Goal: Information Seeking & Learning: Learn about a topic

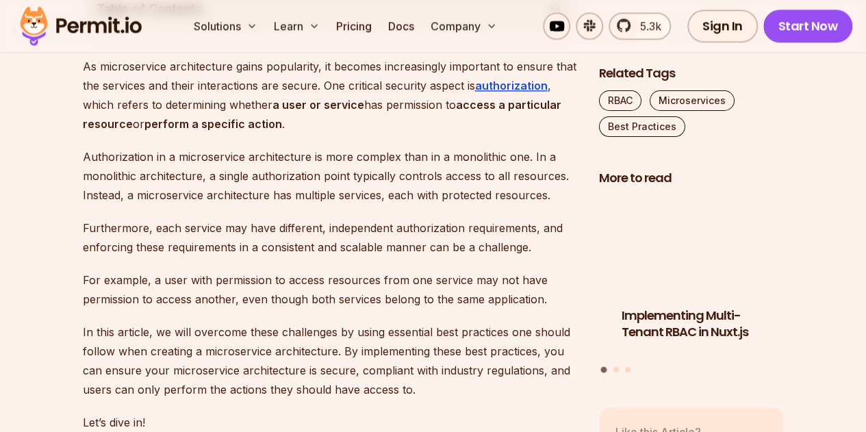
scroll to position [790, 0]
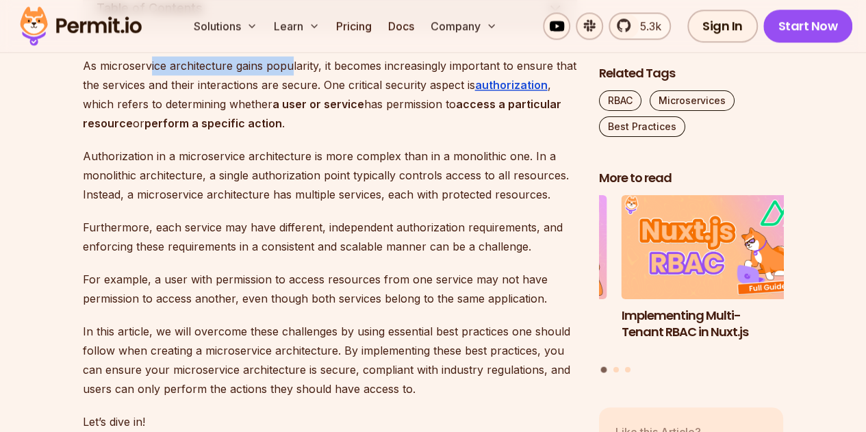
drag, startPoint x: 151, startPoint y: 100, endPoint x: 292, endPoint y: 101, distance: 141.0
click at [292, 101] on p "As microservice architecture gains popularity, it becomes increasingly importan…" at bounding box center [330, 94] width 494 height 77
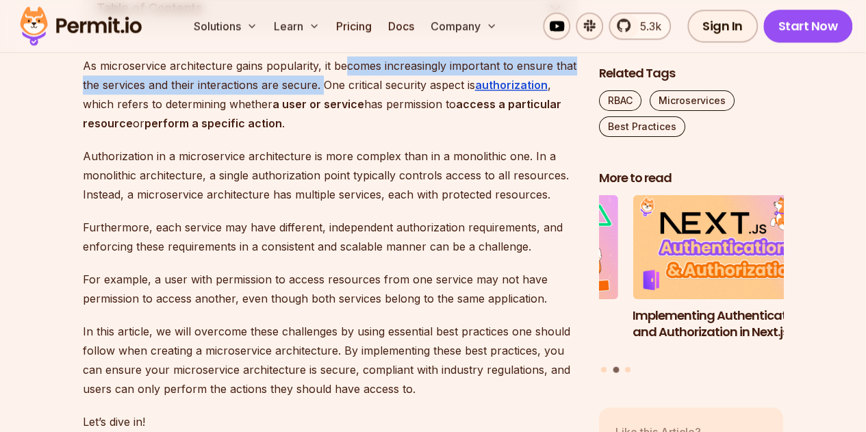
drag, startPoint x: 346, startPoint y: 97, endPoint x: 323, endPoint y: 115, distance: 28.8
click at [323, 115] on p "As microservice architecture gains popularity, it becomes increasingly importan…" at bounding box center [330, 94] width 494 height 77
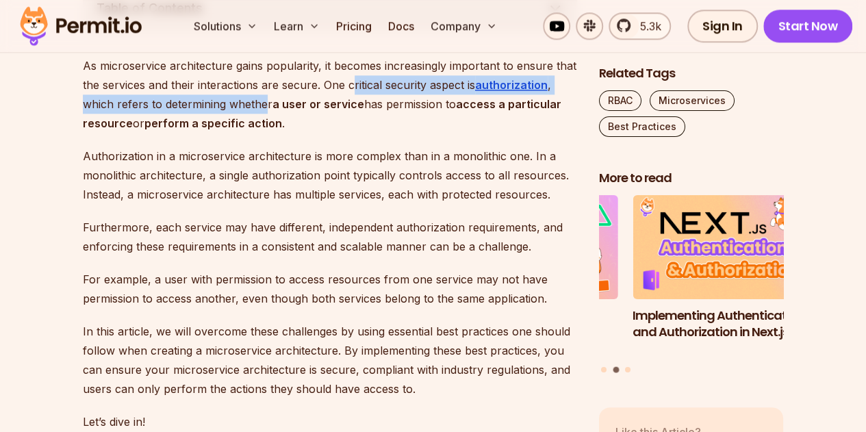
drag, startPoint x: 350, startPoint y: 113, endPoint x: 266, endPoint y: 134, distance: 86.8
click at [266, 133] on p "As microservice architecture gains popularity, it becomes increasingly importan…" at bounding box center [330, 94] width 494 height 77
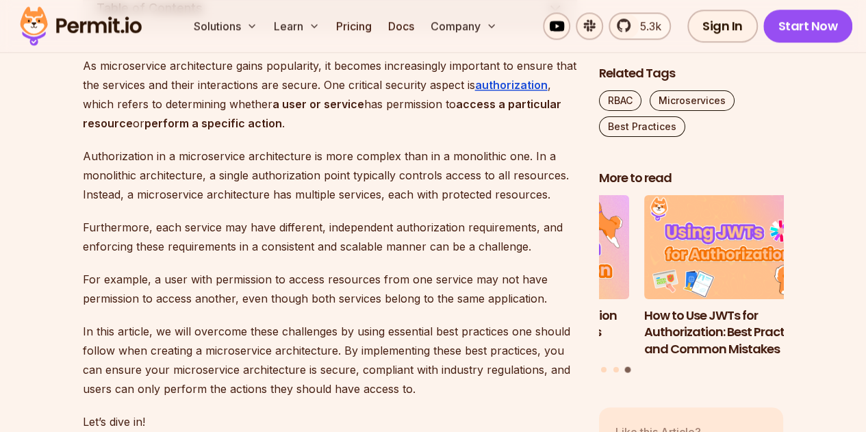
click at [271, 133] on p "As microservice architecture gains popularity, it becomes increasingly importan…" at bounding box center [330, 94] width 494 height 77
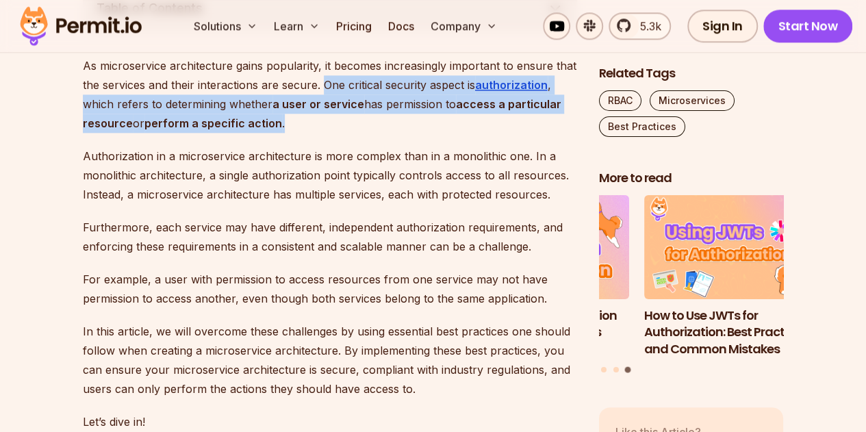
drag, startPoint x: 323, startPoint y: 117, endPoint x: 396, endPoint y: 157, distance: 83.3
click at [396, 133] on p "As microservice architecture gains popularity, it becomes increasingly importan…" at bounding box center [330, 94] width 494 height 77
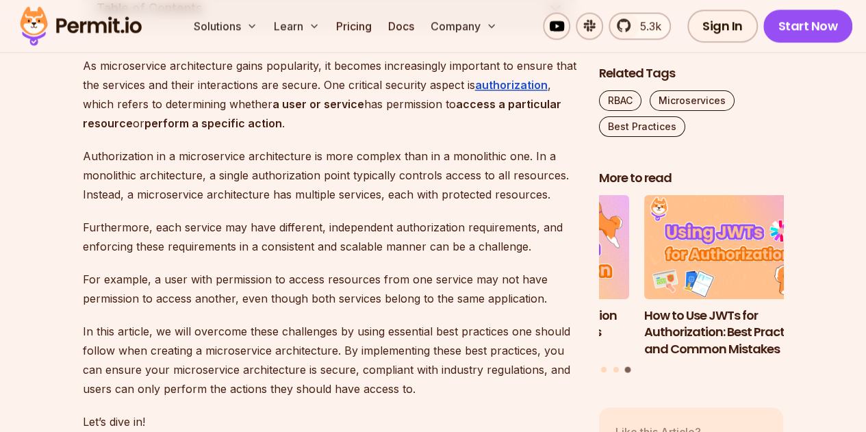
scroll to position [832, 0]
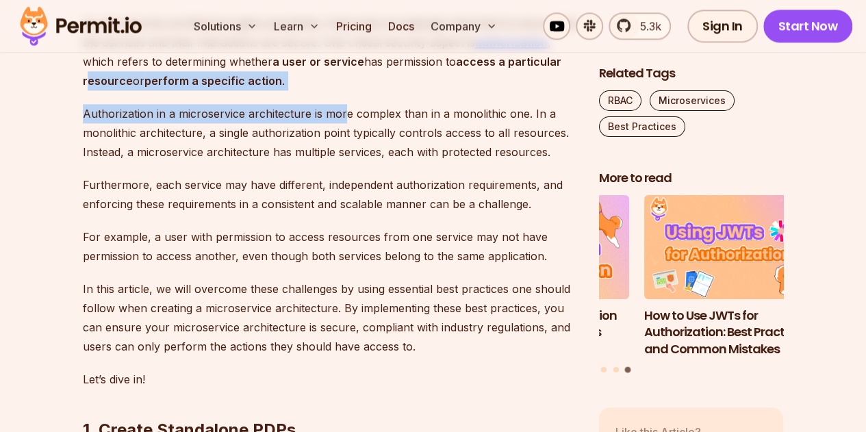
drag, startPoint x: 85, startPoint y: 120, endPoint x: 344, endPoint y: 135, distance: 259.8
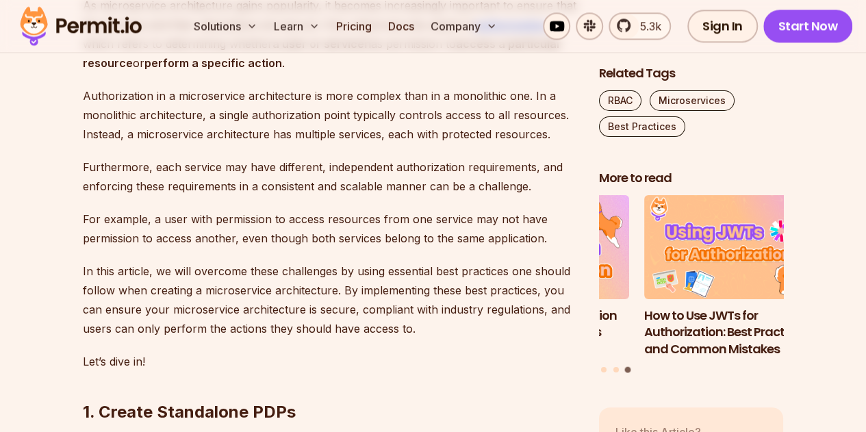
scroll to position [852, 0]
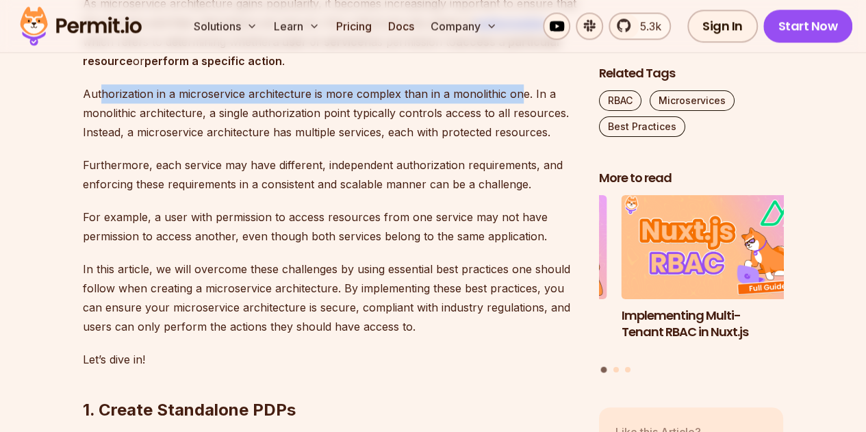
drag, startPoint x: 99, startPoint y: 127, endPoint x: 513, endPoint y: 123, distance: 414.1
click at [513, 123] on p "Authorization in a microservice architecture is more complex than in a monolith…" at bounding box center [330, 112] width 494 height 57
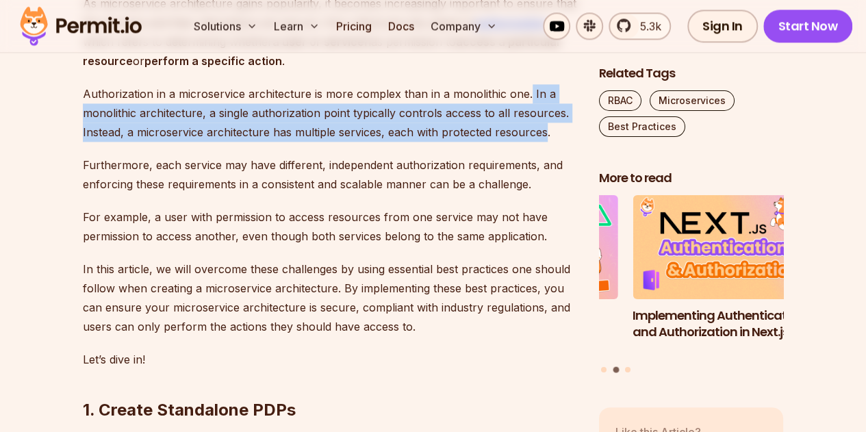
drag, startPoint x: 526, startPoint y: 127, endPoint x: 545, endPoint y: 168, distance: 44.4
click at [545, 142] on p "Authorization in a microservice architecture is more complex than in a monolith…" at bounding box center [330, 112] width 494 height 57
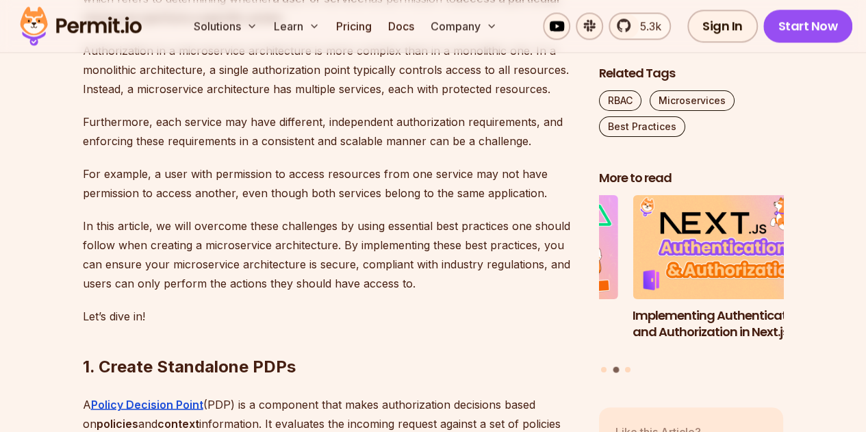
scroll to position [896, 0]
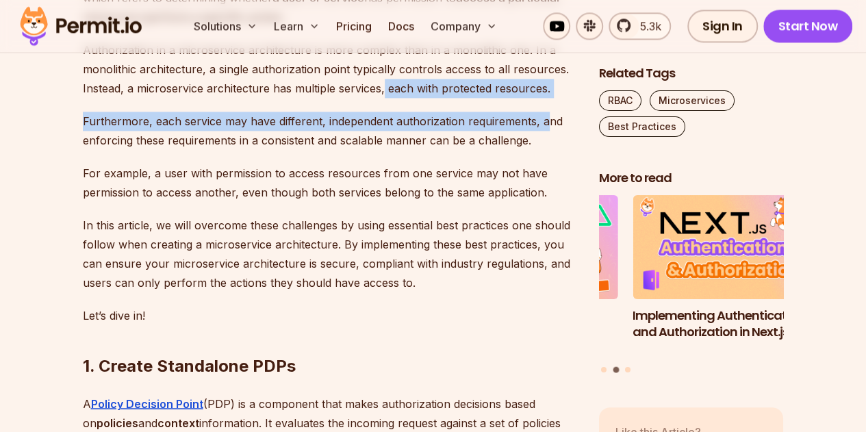
drag, startPoint x: 382, startPoint y: 120, endPoint x: 542, endPoint y: 138, distance: 161.1
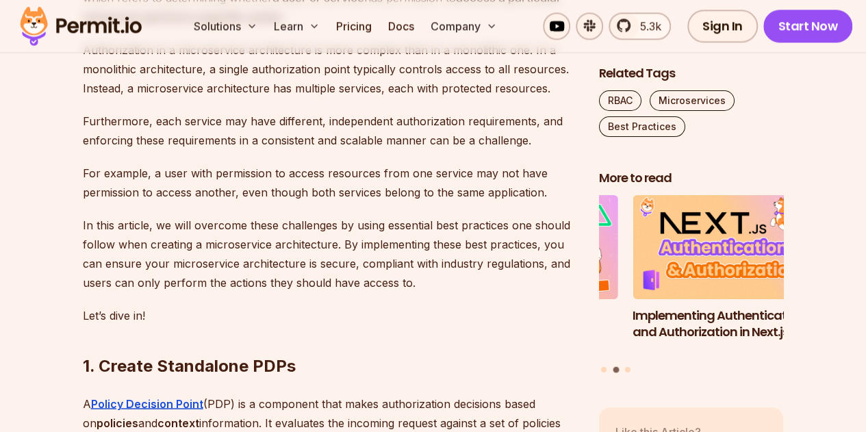
scroll to position [920, 0]
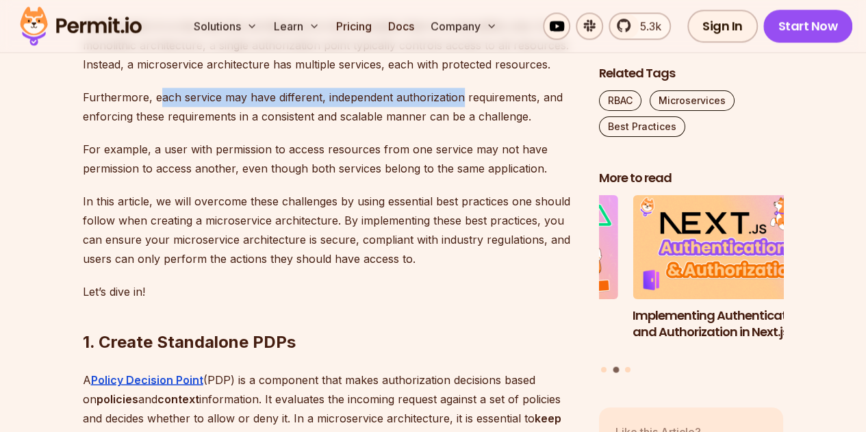
drag, startPoint x: 157, startPoint y: 129, endPoint x: 458, endPoint y: 131, distance: 301.1
click at [458, 126] on p "Furthermore, each service may have different, independent authorization require…" at bounding box center [330, 107] width 494 height 38
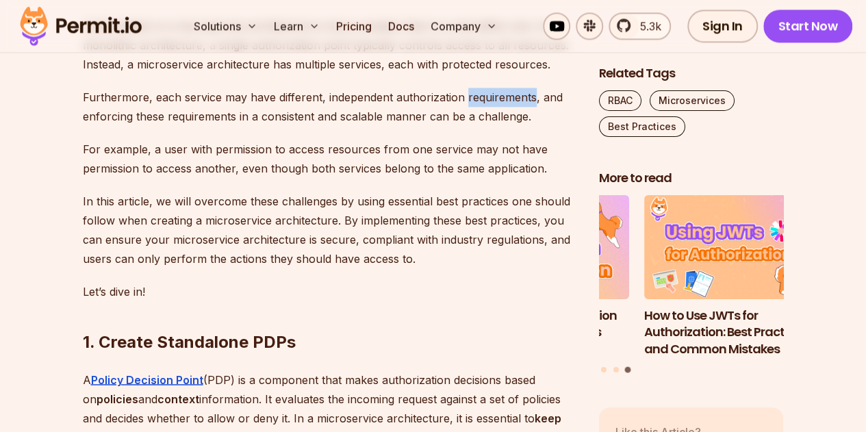
drag, startPoint x: 464, startPoint y: 131, endPoint x: 532, endPoint y: 129, distance: 68.5
click at [532, 126] on p "Furthermore, each service may have different, independent authorization require…" at bounding box center [330, 107] width 494 height 38
drag, startPoint x: 542, startPoint y: 129, endPoint x: 565, endPoint y: 130, distance: 23.3
click at [565, 126] on p "Furthermore, each service may have different, independent authorization require…" at bounding box center [330, 107] width 494 height 38
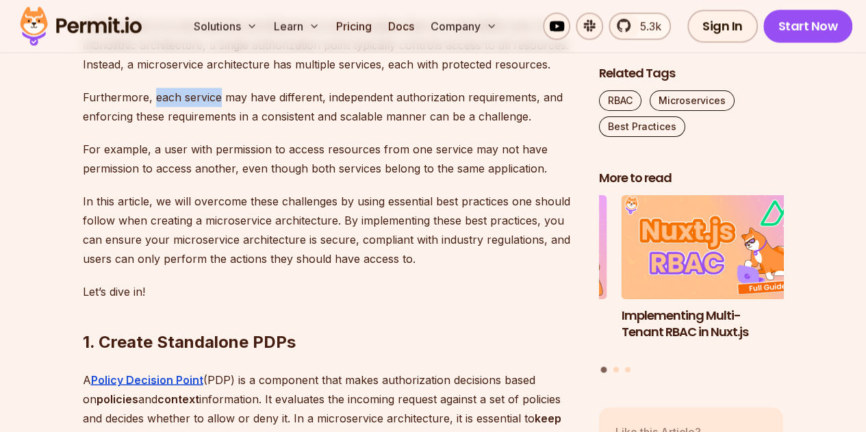
drag, startPoint x: 154, startPoint y: 133, endPoint x: 219, endPoint y: 123, distance: 65.7
click at [219, 123] on p "Furthermore, each service may have different, independent authorization require…" at bounding box center [330, 107] width 494 height 38
drag, startPoint x: 224, startPoint y: 131, endPoint x: 318, endPoint y: 127, distance: 93.8
click at [318, 126] on p "Furthermore, each service may have different, independent authorization require…" at bounding box center [330, 107] width 494 height 38
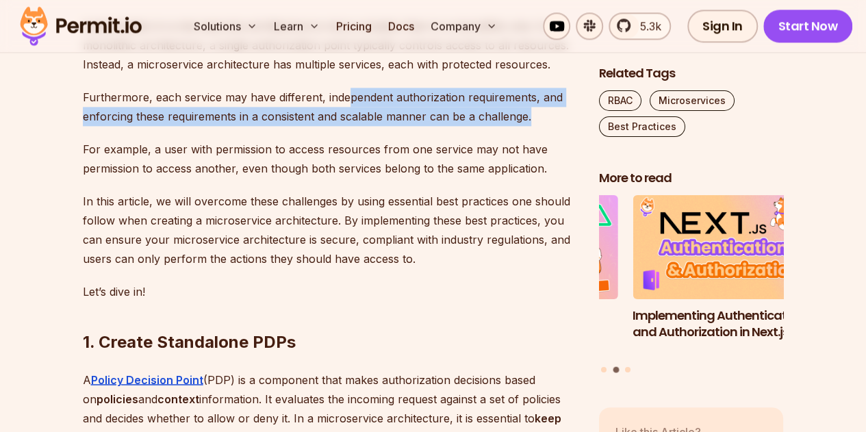
drag, startPoint x: 348, startPoint y: 127, endPoint x: 543, endPoint y: 144, distance: 195.8
click at [543, 126] on p "Furthermore, each service may have different, independent authorization require…" at bounding box center [330, 107] width 494 height 38
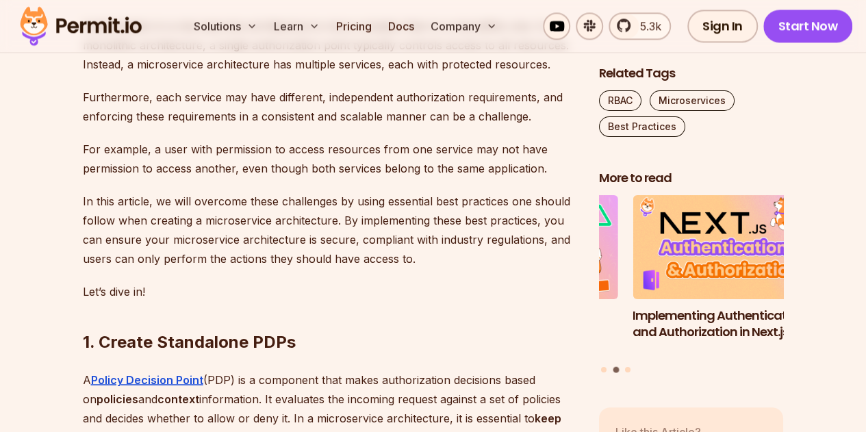
scroll to position [979, 0]
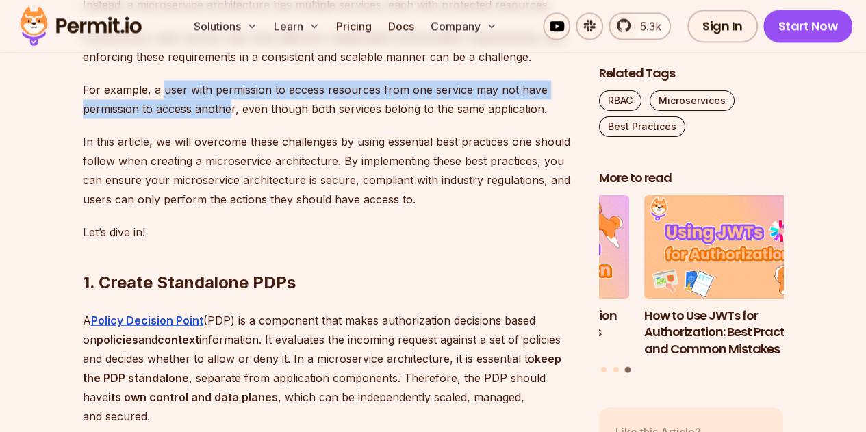
drag, startPoint x: 161, startPoint y: 115, endPoint x: 231, endPoint y: 147, distance: 77.5
click at [231, 118] on p "For example, a user with permission to access resources from one service may no…" at bounding box center [330, 99] width 494 height 38
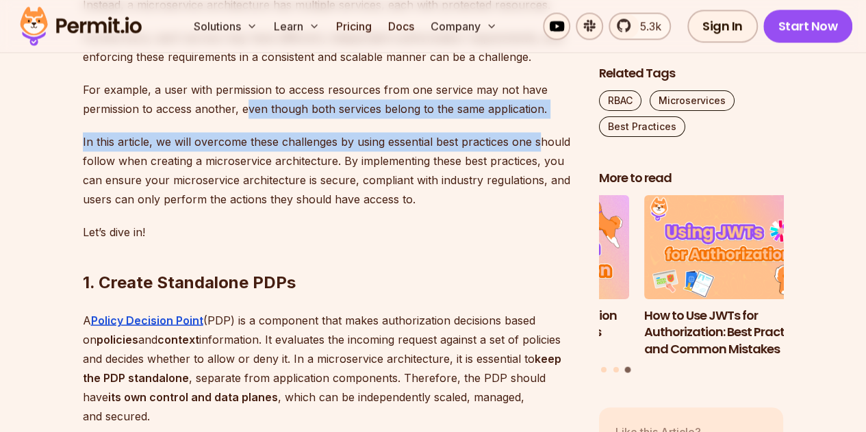
drag, startPoint x: 245, startPoint y: 147, endPoint x: 542, endPoint y: 155, distance: 297.1
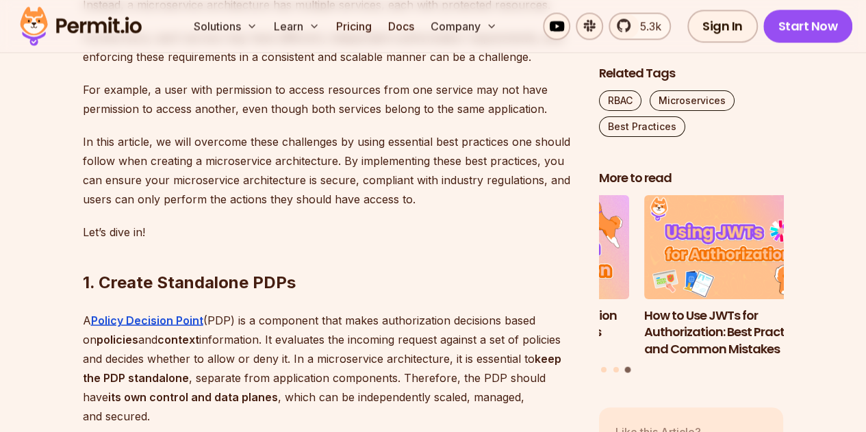
scroll to position [1033, 0]
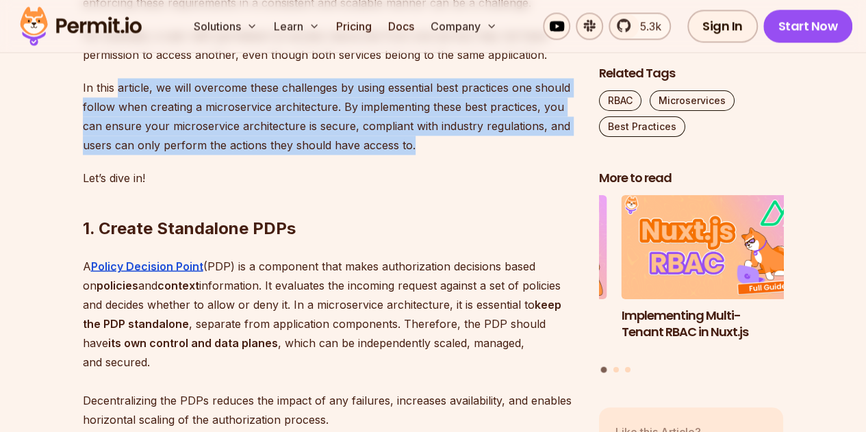
drag, startPoint x: 117, startPoint y: 116, endPoint x: 467, endPoint y: 187, distance: 357.6
click at [467, 155] on p "In this article, we will overcome these challenges by using essential best prac…" at bounding box center [330, 116] width 494 height 77
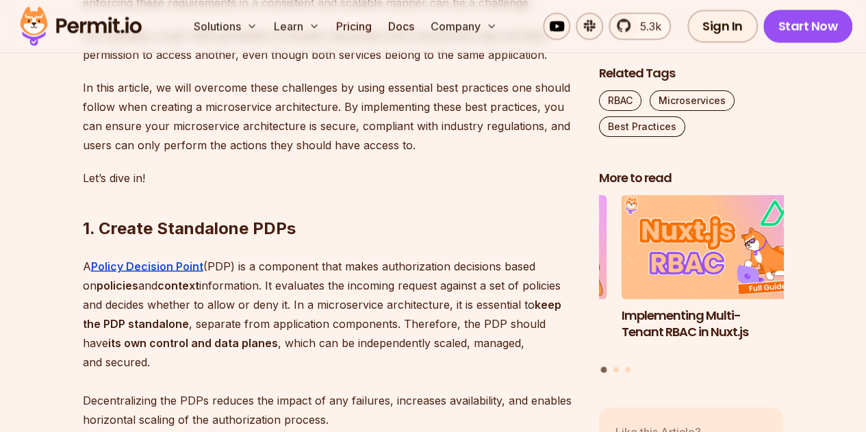
scroll to position [1152, 0]
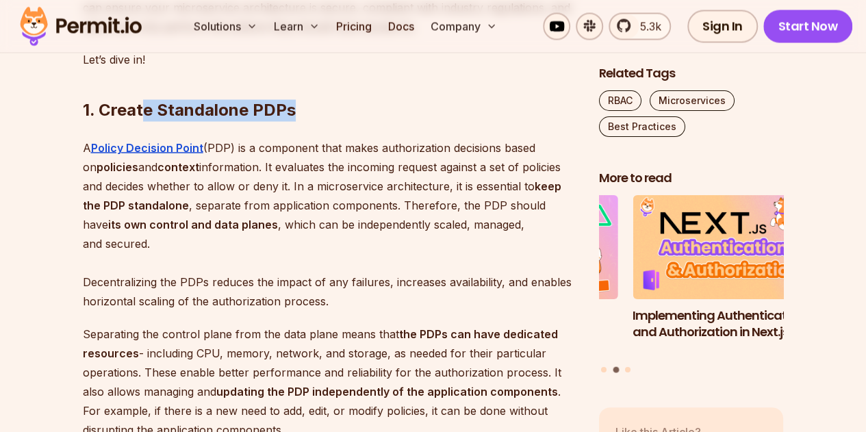
drag, startPoint x: 145, startPoint y: 132, endPoint x: 316, endPoint y: 140, distance: 171.3
click at [316, 121] on h2 "1. Create Standalone PDPs" at bounding box center [330, 82] width 494 height 77
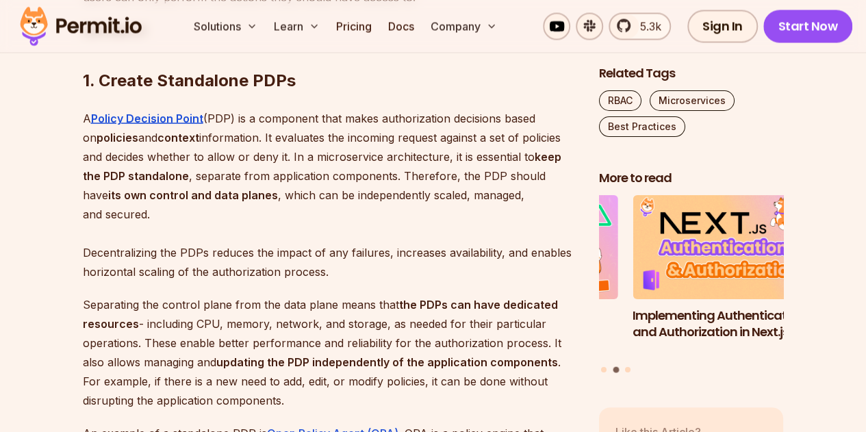
scroll to position [1182, 0]
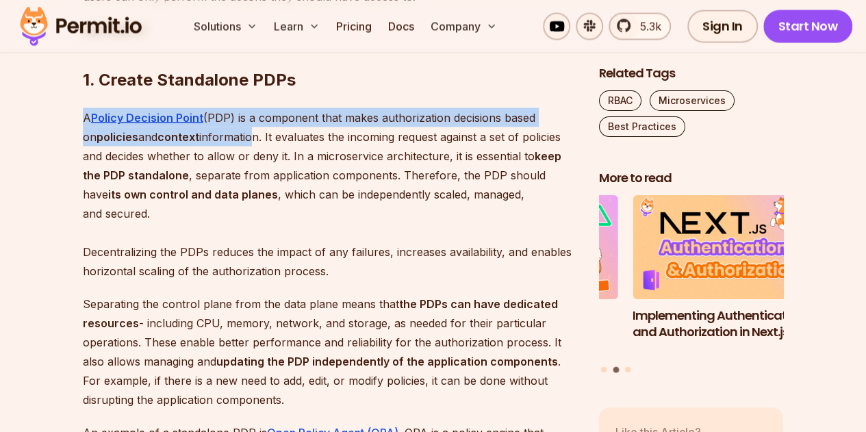
drag, startPoint x: 70, startPoint y: 147, endPoint x: 257, endPoint y: 166, distance: 187.7
click at [257, 166] on p "A Policy Decision Point (PDP) is a component that makes authorization decisions…" at bounding box center [330, 193] width 494 height 172
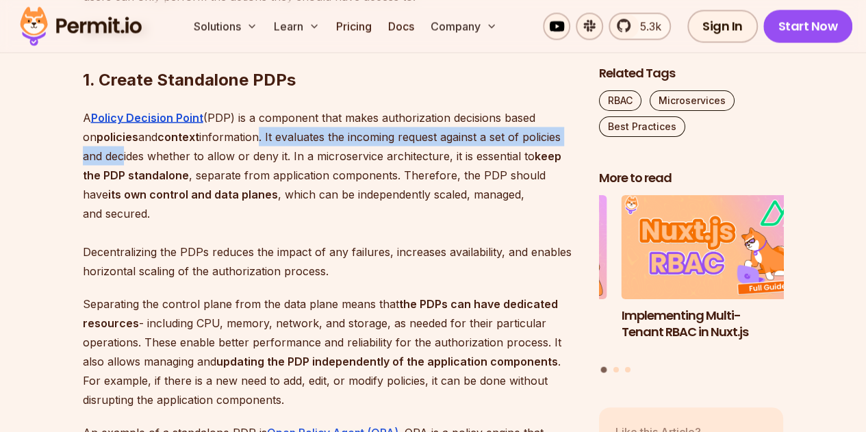
drag, startPoint x: 265, startPoint y: 166, endPoint x: 121, endPoint y: 188, distance: 145.5
click at [121, 188] on p "A Policy Decision Point (PDP) is a component that makes authorization decisions…" at bounding box center [330, 193] width 494 height 172
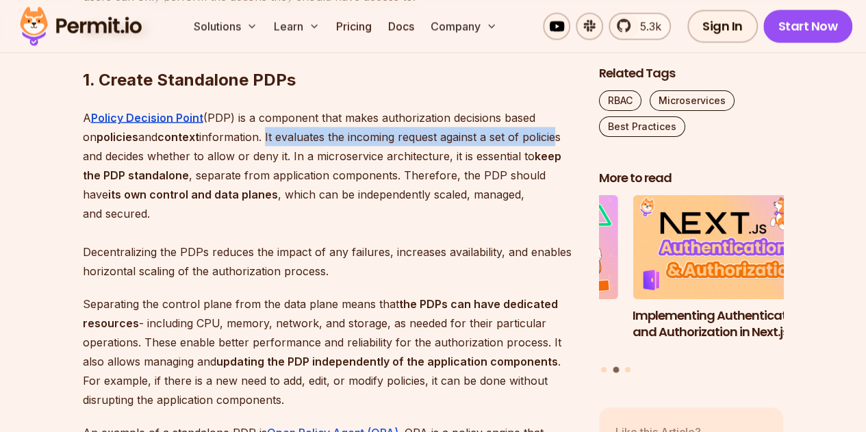
drag, startPoint x: 272, startPoint y: 170, endPoint x: 562, endPoint y: 173, distance: 289.5
click at [562, 173] on p "A Policy Decision Point (PDP) is a component that makes authorization decisions…" at bounding box center [330, 193] width 494 height 172
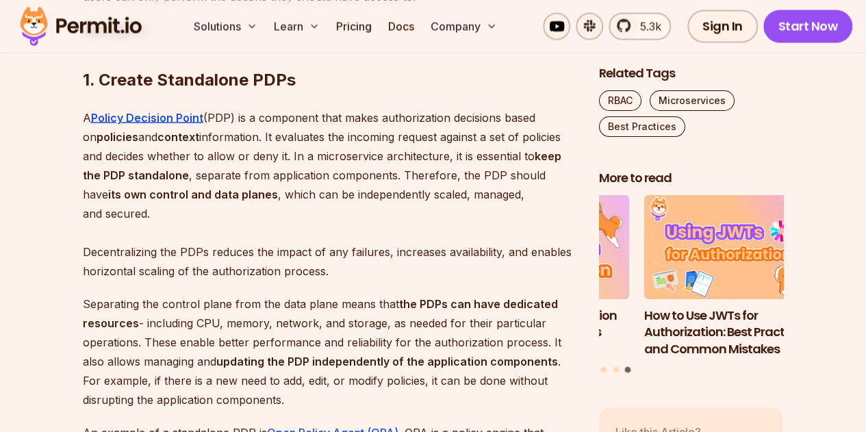
click at [422, 224] on p "A Policy Decision Point (PDP) is a component that makes authorization decisions…" at bounding box center [330, 193] width 494 height 172
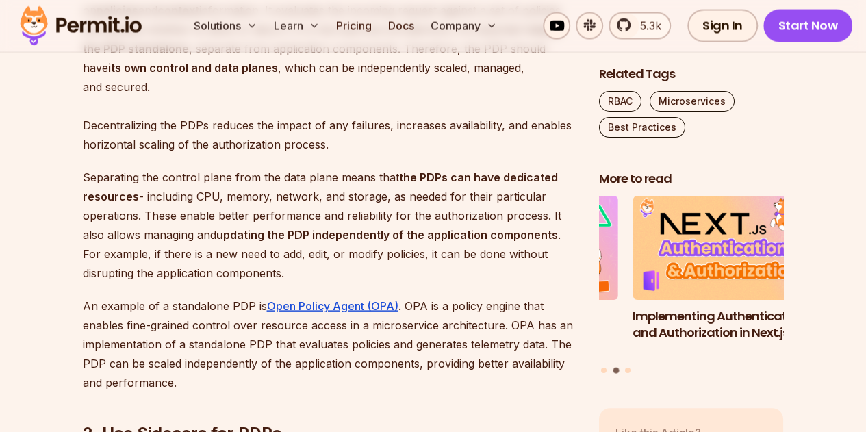
scroll to position [1311, 0]
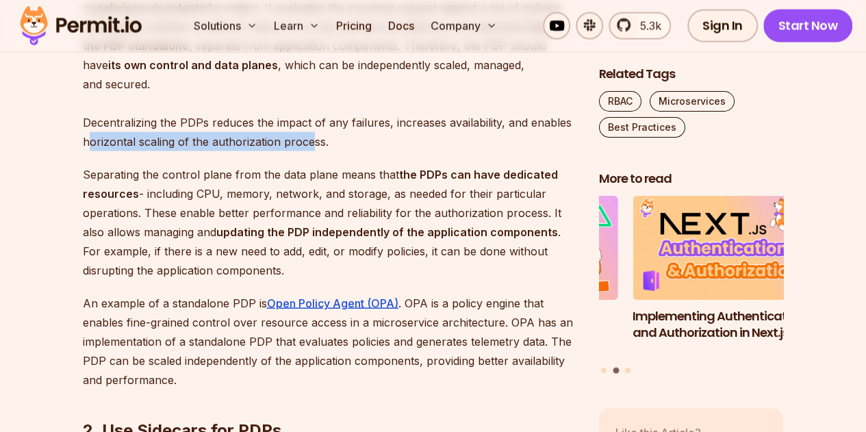
drag, startPoint x: 91, startPoint y: 177, endPoint x: 312, endPoint y: 184, distance: 221.2
click at [312, 151] on p "A Policy Decision Point (PDP) is a component that makes authorization decisions…" at bounding box center [330, 65] width 494 height 172
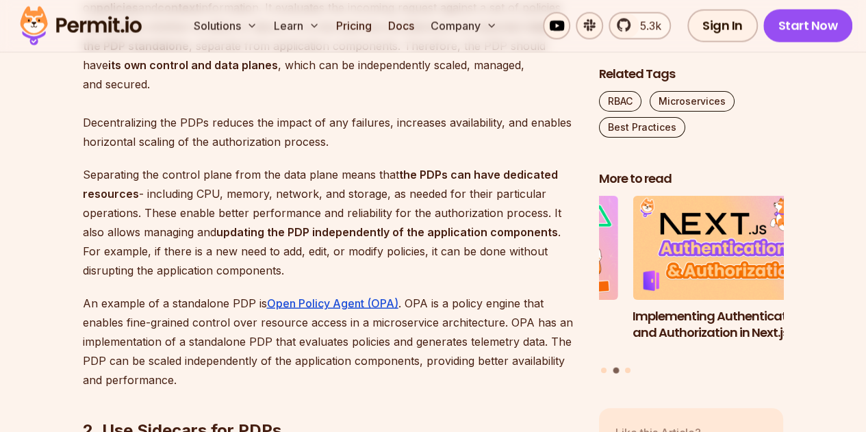
scroll to position [1328, 0]
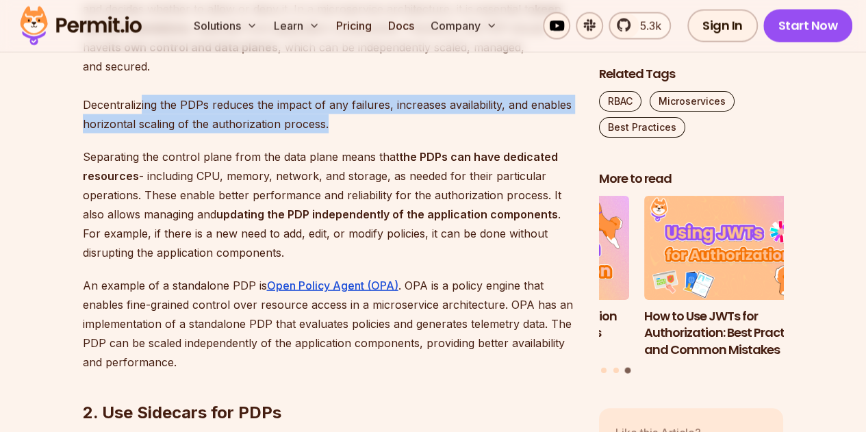
drag, startPoint x: 140, startPoint y: 133, endPoint x: 408, endPoint y: 153, distance: 268.3
click at [408, 133] on p "A Policy Decision Point (PDP) is a component that makes authorization decisions…" at bounding box center [330, 47] width 494 height 172
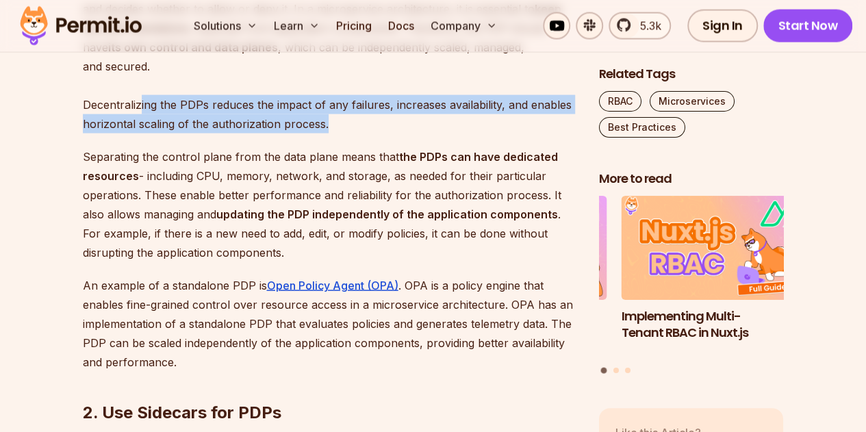
click at [408, 133] on p "A Policy Decision Point (PDP) is a component that makes authorization decisions…" at bounding box center [330, 47] width 494 height 172
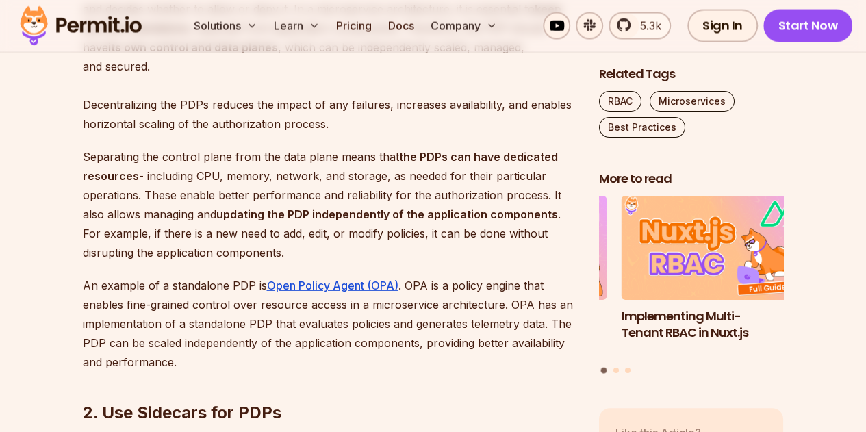
scroll to position [1345, 0]
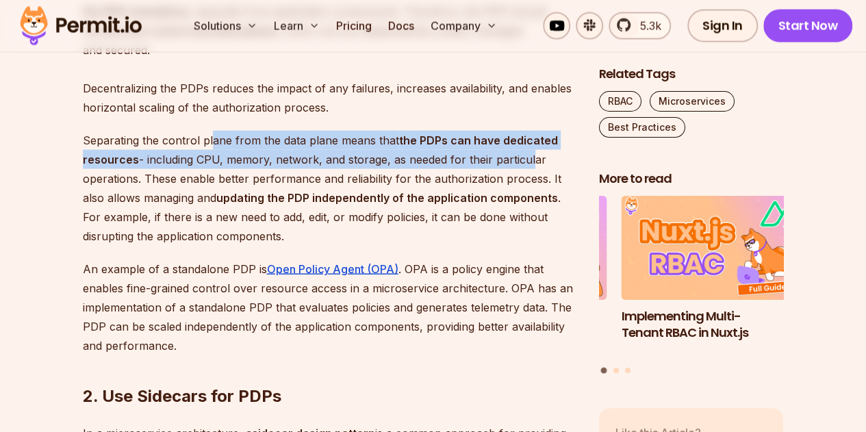
drag, startPoint x: 209, startPoint y: 177, endPoint x: 526, endPoint y: 192, distance: 316.5
click at [526, 192] on p "Separating the control plane from the data plane means that the PDPs can have d…" at bounding box center [330, 188] width 494 height 115
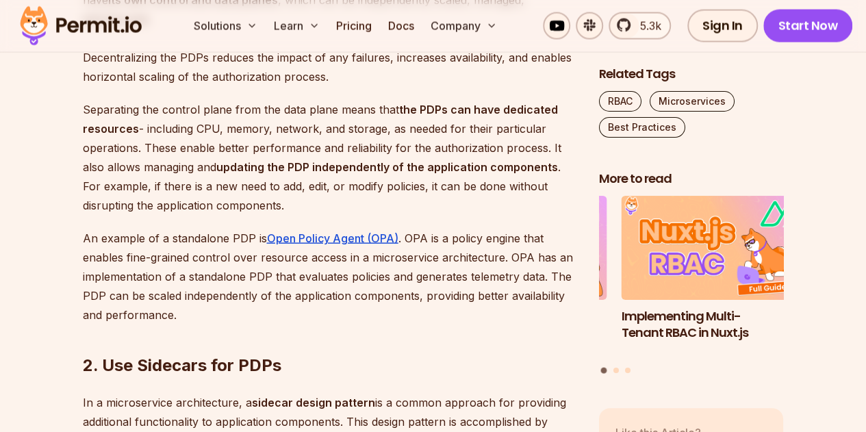
scroll to position [1376, 0]
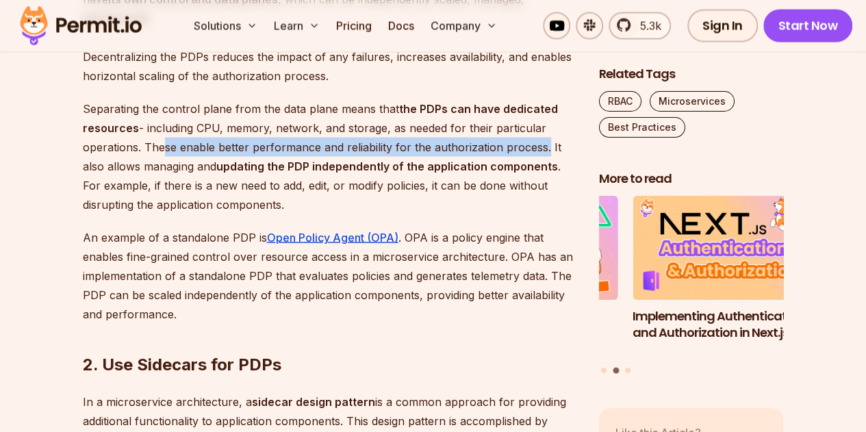
drag, startPoint x: 154, startPoint y: 183, endPoint x: 542, endPoint y: 181, distance: 388.0
click at [542, 181] on p "Separating the control plane from the data plane means that the PDPs can have d…" at bounding box center [330, 156] width 494 height 115
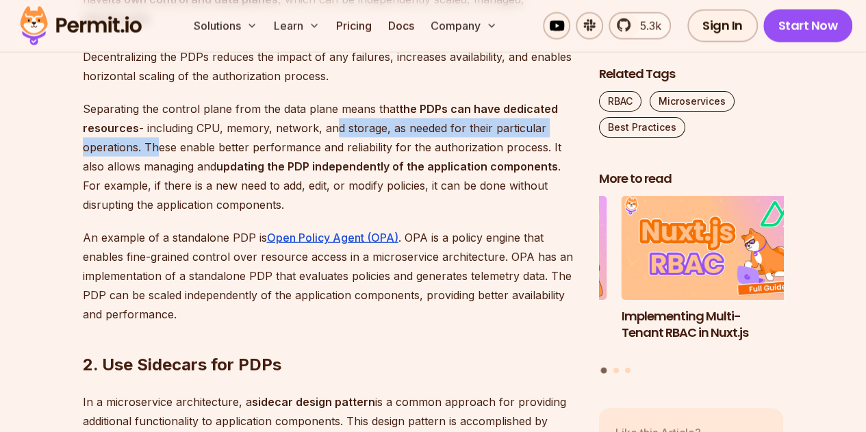
drag, startPoint x: 326, startPoint y: 164, endPoint x: 148, endPoint y: 185, distance: 179.2
click at [148, 185] on p "Separating the control plane from the data plane means that the PDPs can have d…" at bounding box center [330, 156] width 494 height 115
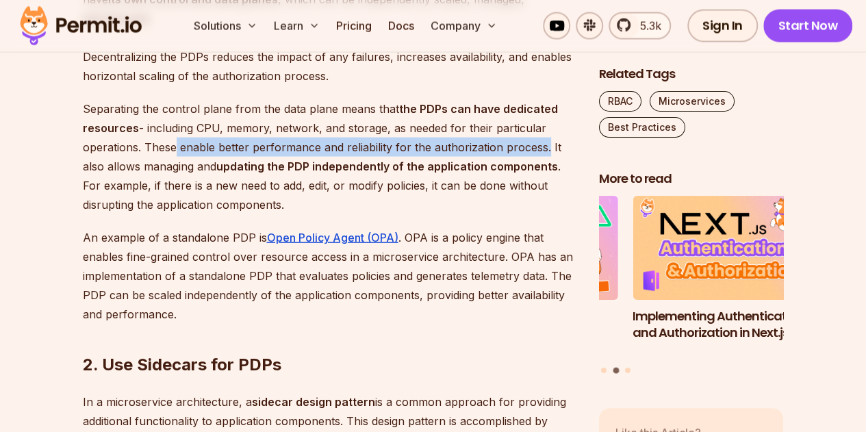
drag, startPoint x: 171, startPoint y: 179, endPoint x: 541, endPoint y: 181, distance: 369.6
click at [541, 181] on p "Separating the control plane from the data plane means that the PDPs can have d…" at bounding box center [330, 156] width 494 height 115
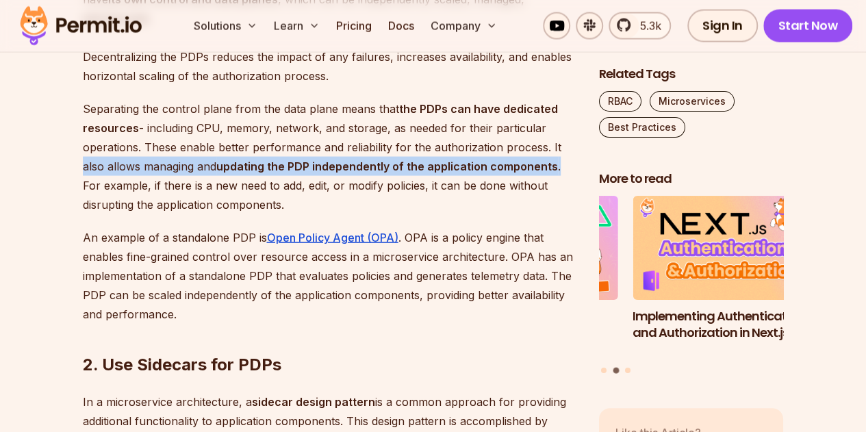
drag, startPoint x: 552, startPoint y: 181, endPoint x: 557, endPoint y: 196, distance: 15.8
click at [557, 196] on p "Separating the control plane from the data plane means that the PDPs can have d…" at bounding box center [330, 156] width 494 height 115
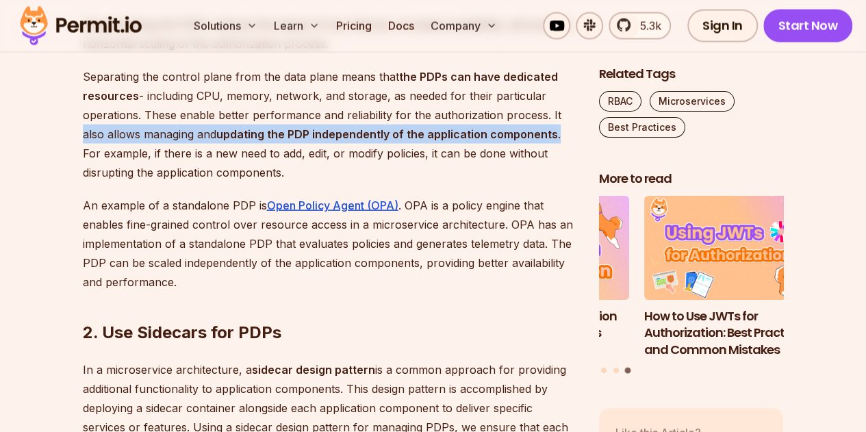
scroll to position [1409, 0]
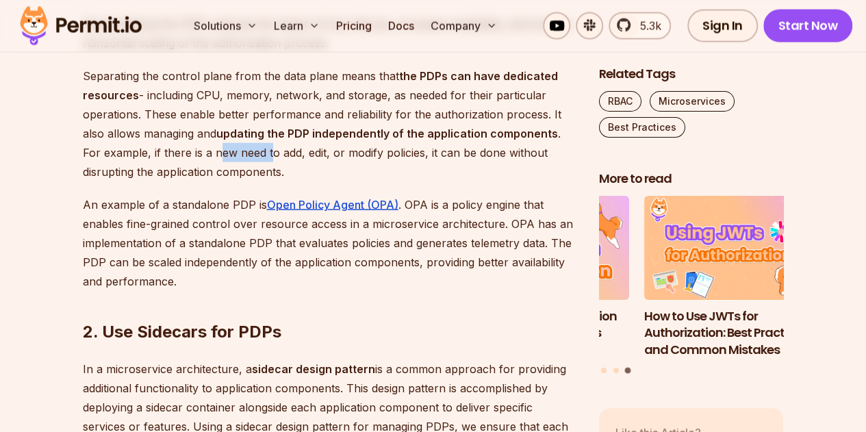
drag, startPoint x: 198, startPoint y: 190, endPoint x: 250, endPoint y: 185, distance: 52.2
click at [250, 181] on p "Separating the control plane from the data plane means that the PDPs can have d…" at bounding box center [330, 123] width 494 height 115
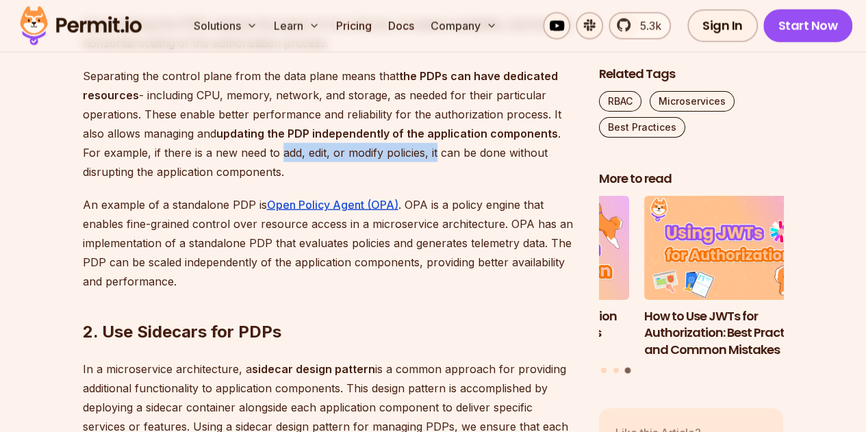
drag, startPoint x: 262, startPoint y: 186, endPoint x: 414, endPoint y: 187, distance: 151.9
click at [414, 181] on p "Separating the control plane from the data plane means that the PDPs can have d…" at bounding box center [330, 123] width 494 height 115
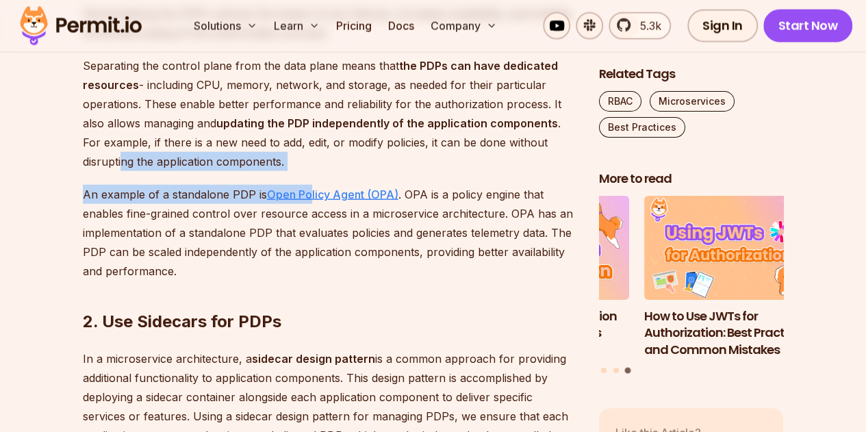
drag, startPoint x: 123, startPoint y: 192, endPoint x: 307, endPoint y: 221, distance: 185.6
click at [314, 171] on p "Separating the control plane from the data plane means that the PDPs can have d…" at bounding box center [330, 113] width 494 height 115
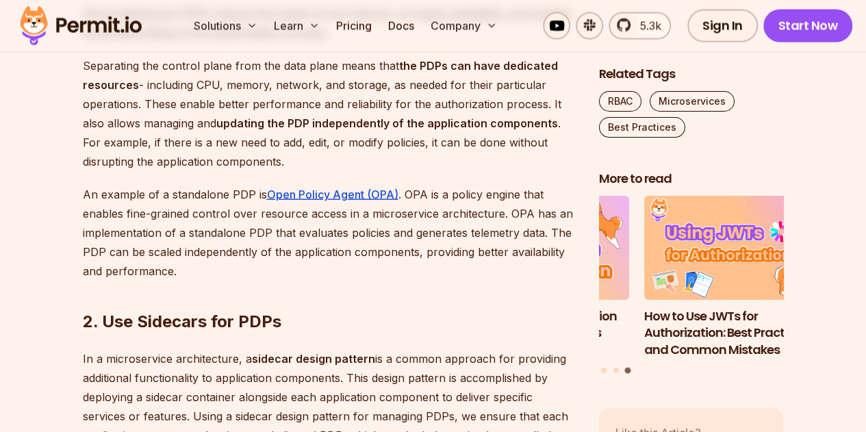
scroll to position [1477, 0]
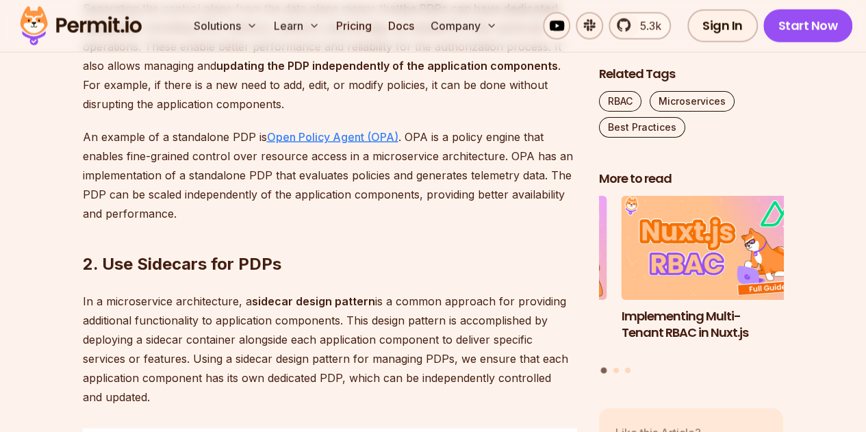
click at [311, 144] on u "Open Policy Agent (OPA)" at bounding box center [332, 137] width 131 height 14
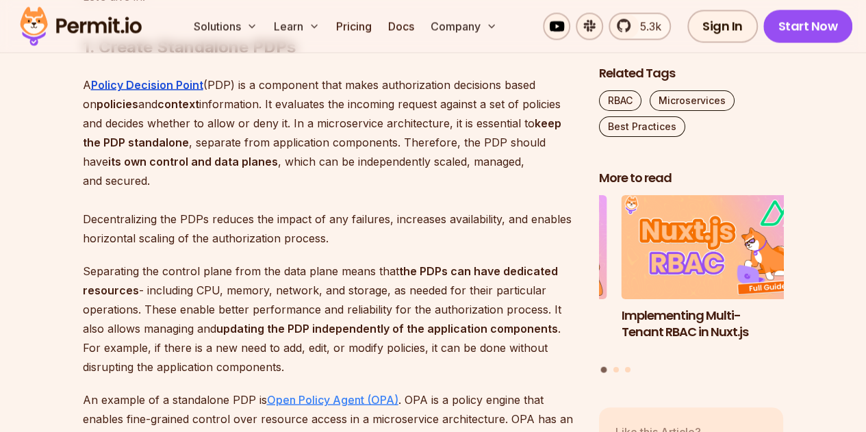
scroll to position [1156, 0]
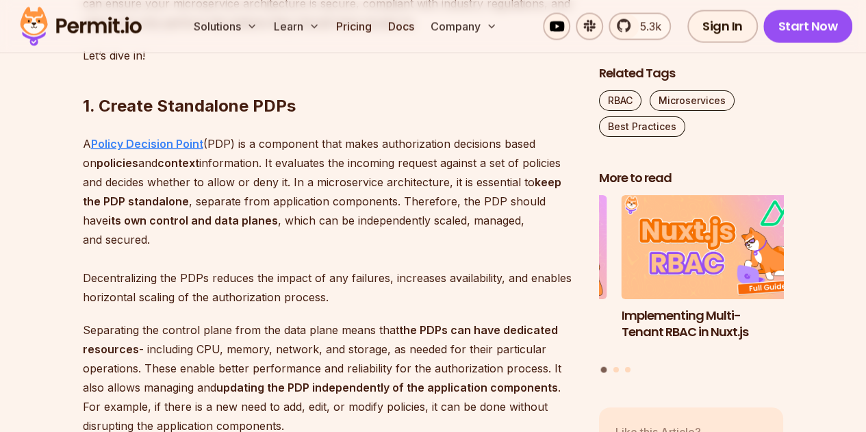
click at [164, 150] on strong "Policy Decision Point" at bounding box center [147, 143] width 112 height 14
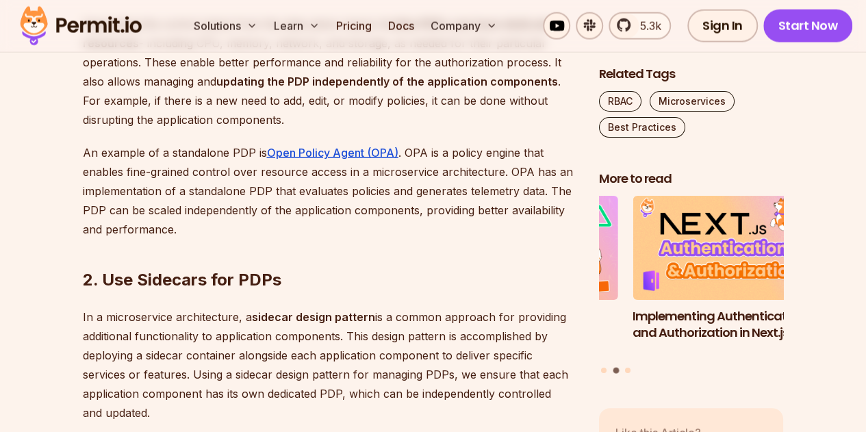
scroll to position [1462, 0]
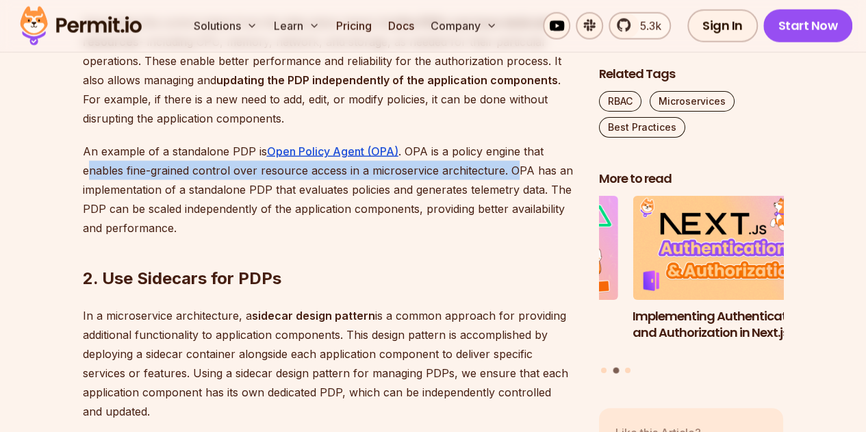
drag, startPoint x: 86, startPoint y: 207, endPoint x: 511, endPoint y: 208, distance: 425.0
click at [511, 208] on p "An example of a standalone PDP is Open Policy Agent (OPA) . OPA is a policy eng…" at bounding box center [330, 190] width 494 height 96
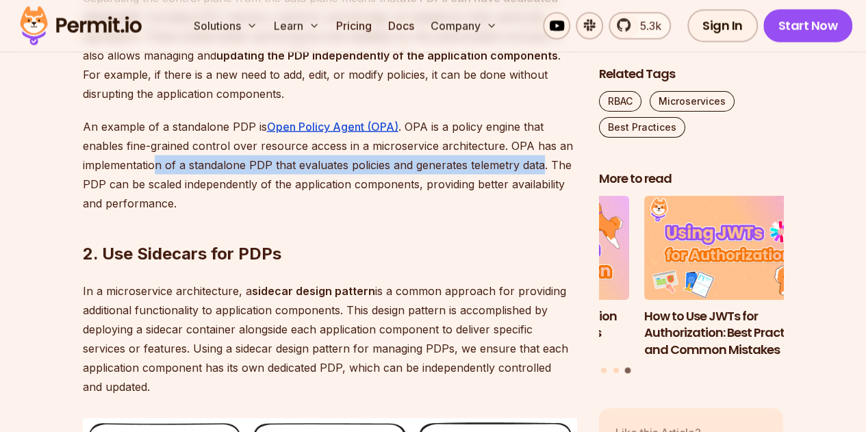
drag, startPoint x: 156, startPoint y: 198, endPoint x: 541, endPoint y: 201, distance: 384.6
click at [541, 201] on p "An example of a standalone PDP is Open Policy Agent (OPA) . OPA is a policy eng…" at bounding box center [330, 165] width 494 height 96
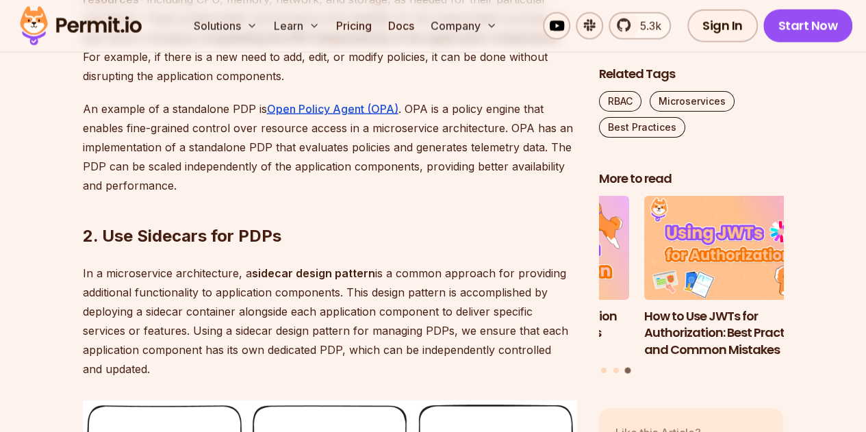
scroll to position [1506, 0]
drag, startPoint x: 79, startPoint y: 204, endPoint x: 256, endPoint y: 206, distance: 176.6
drag, startPoint x: 261, startPoint y: 203, endPoint x: 204, endPoint y: 223, distance: 60.4
click at [204, 223] on h2 "2. Use Sidecars for PDPs" at bounding box center [330, 208] width 494 height 77
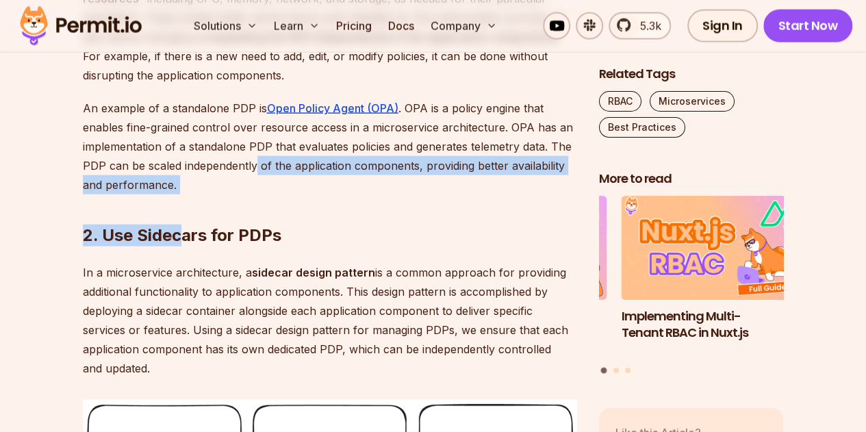
drag, startPoint x: 257, startPoint y: 195, endPoint x: 179, endPoint y: 209, distance: 79.2
click at [179, 194] on p "An example of a standalone PDP is Open Policy Agent (OPA) . OPA is a policy eng…" at bounding box center [330, 147] width 494 height 96
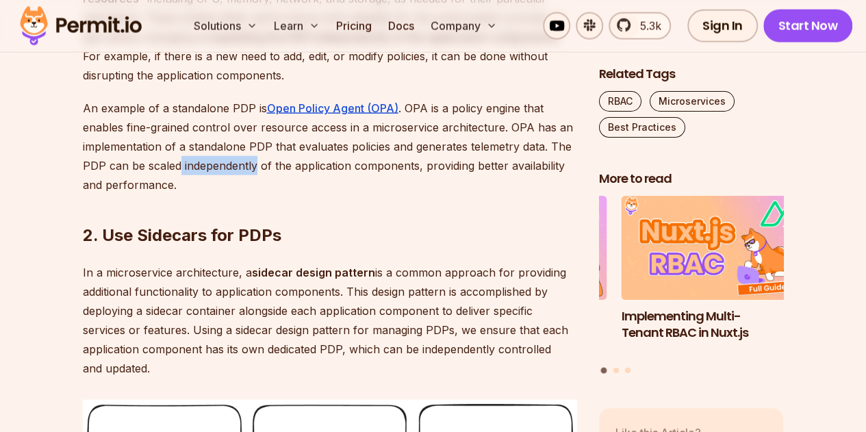
scroll to position [1567, 0]
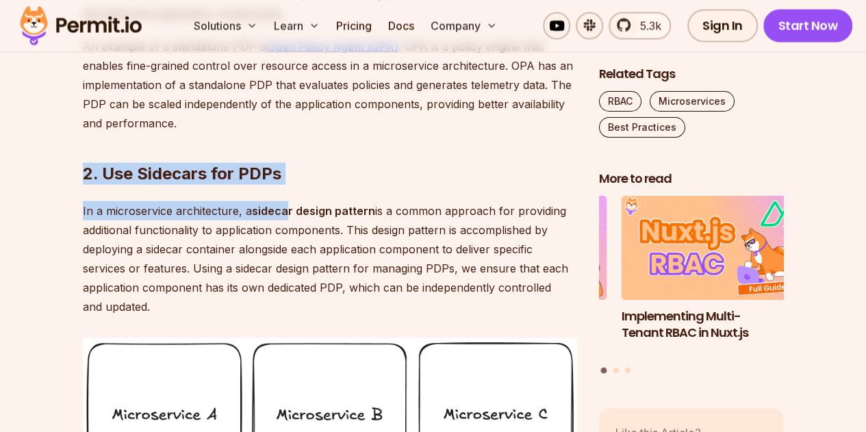
drag, startPoint x: 81, startPoint y: 206, endPoint x: 287, endPoint y: 224, distance: 206.1
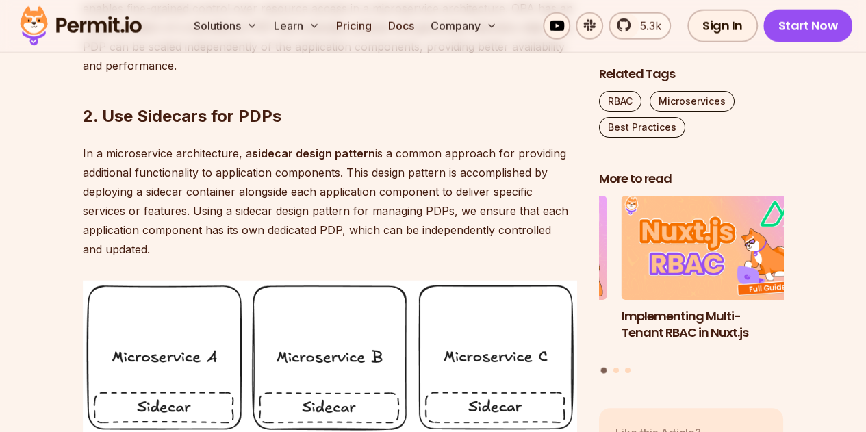
scroll to position [1625, 0]
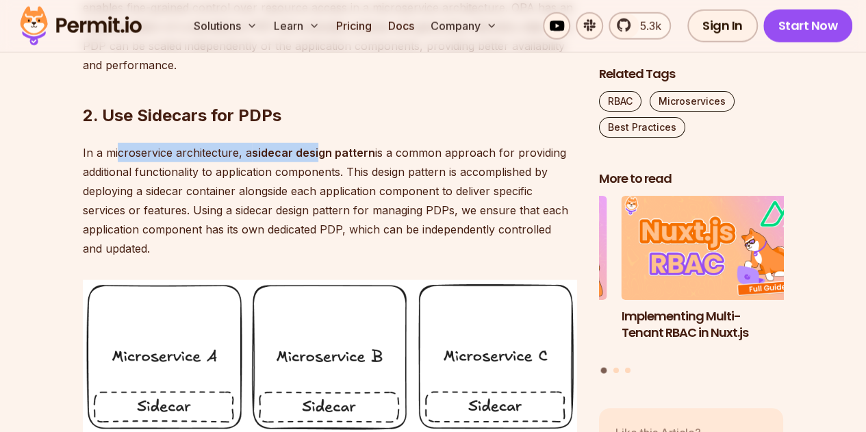
drag, startPoint x: 116, startPoint y: 195, endPoint x: 316, endPoint y: 189, distance: 199.9
click at [316, 189] on p "In a microservice architecture, a sidecar design pattern is a common approach f…" at bounding box center [330, 200] width 494 height 115
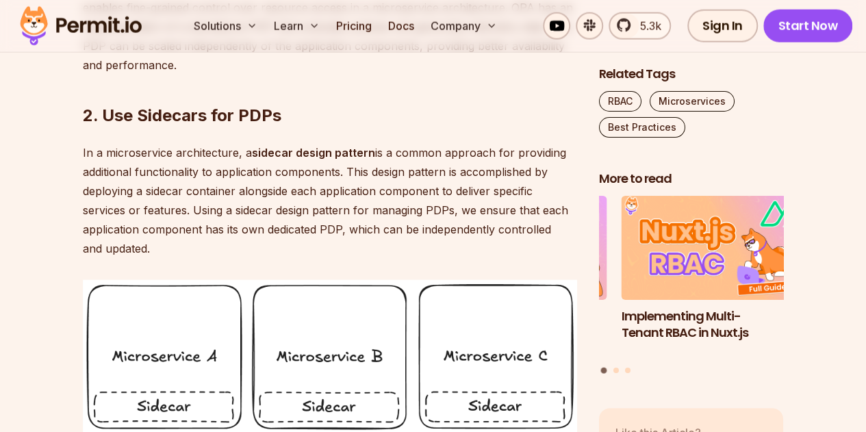
click at [313, 246] on p "In a microservice architecture, a sidecar design pattern is a common approach f…" at bounding box center [330, 200] width 494 height 115
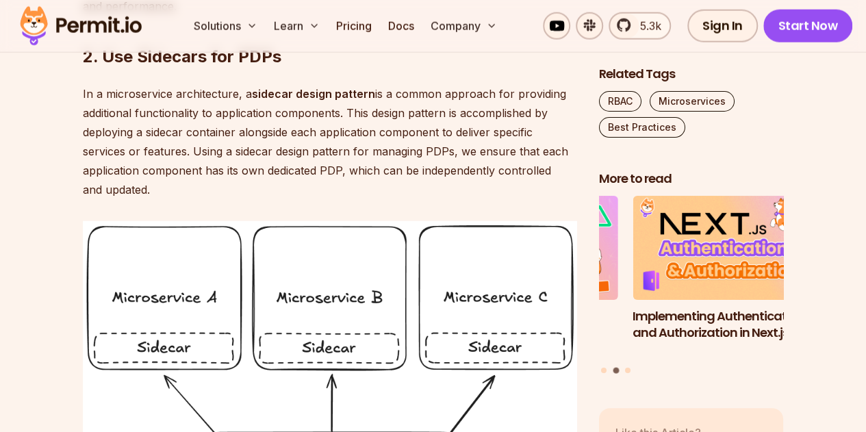
scroll to position [1685, 0]
drag, startPoint x: 192, startPoint y: 188, endPoint x: 272, endPoint y: 186, distance: 79.4
click at [272, 186] on p "In a microservice architecture, a sidecar design pattern is a common approach f…" at bounding box center [330, 140] width 494 height 115
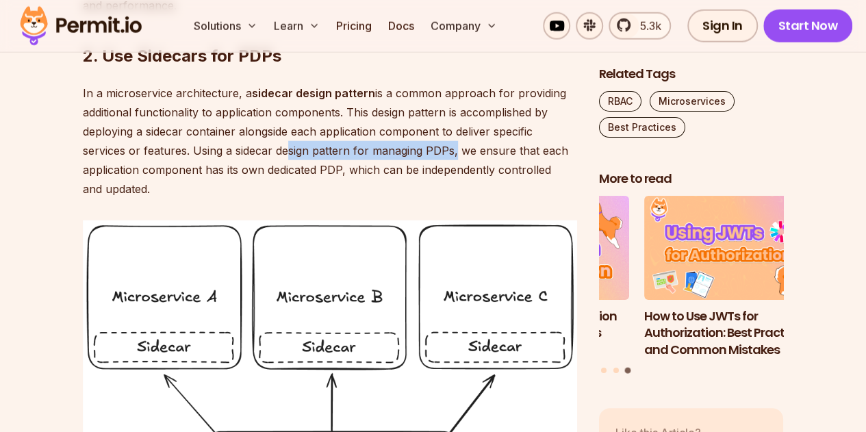
drag, startPoint x: 278, startPoint y: 184, endPoint x: 451, endPoint y: 183, distance: 173.1
click at [451, 183] on p "In a microservice architecture, a sidecar design pattern is a common approach f…" at bounding box center [330, 140] width 494 height 115
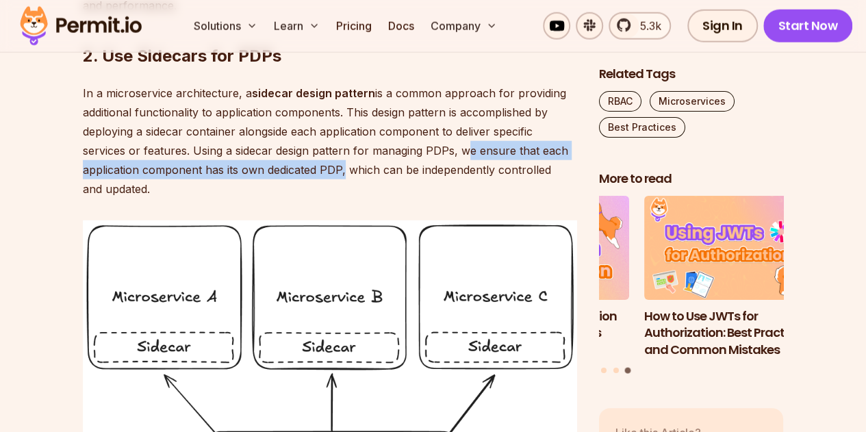
drag, startPoint x: 458, startPoint y: 183, endPoint x: 342, endPoint y: 207, distance: 118.9
click at [342, 198] on p "In a microservice architecture, a sidecar design pattern is a common approach f…" at bounding box center [330, 140] width 494 height 115
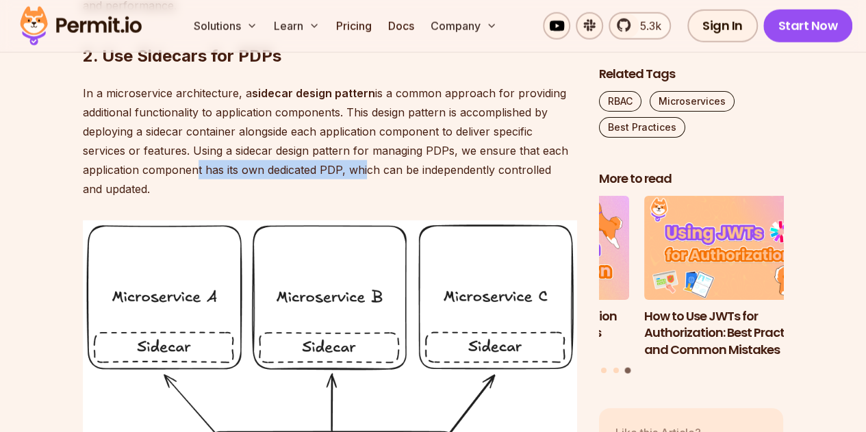
drag, startPoint x: 360, startPoint y: 199, endPoint x: 193, endPoint y: 213, distance: 167.5
click at [193, 198] on p "In a microservice architecture, a sidecar design pattern is a common approach f…" at bounding box center [330, 140] width 494 height 115
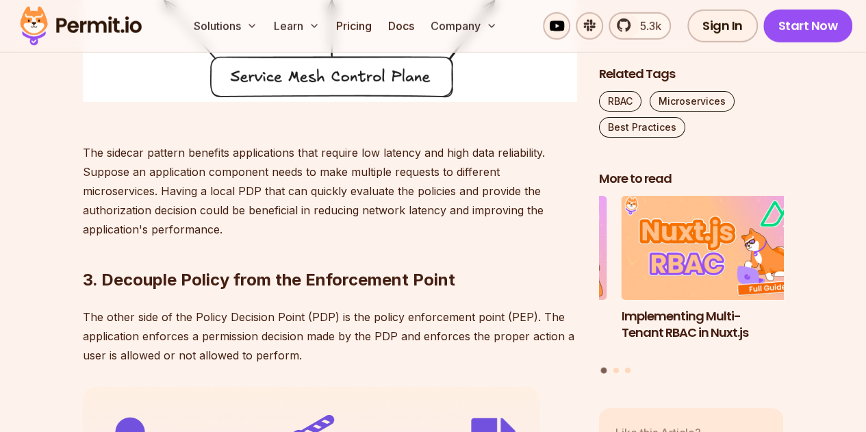
scroll to position [2065, 0]
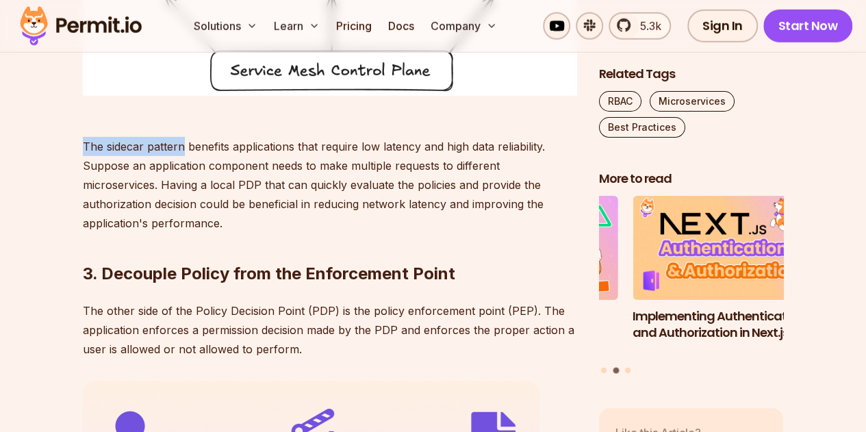
drag, startPoint x: 79, startPoint y: 180, endPoint x: 181, endPoint y: 183, distance: 102.0
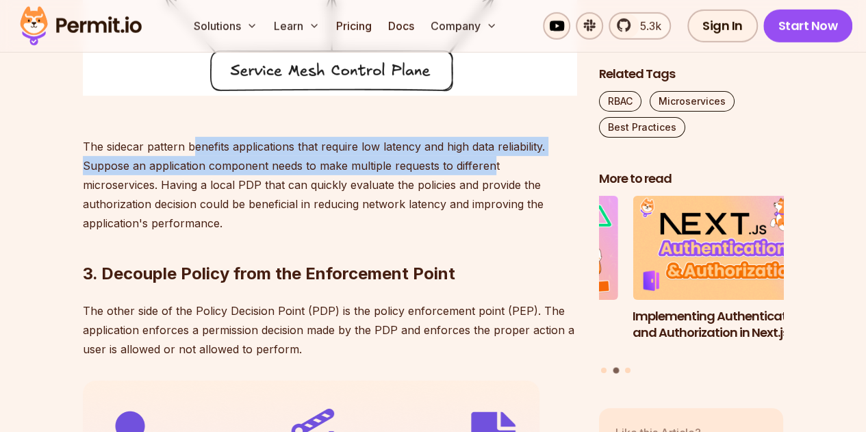
drag, startPoint x: 193, startPoint y: 181, endPoint x: 493, endPoint y: 196, distance: 300.2
click at [493, 196] on p "The sidecar pattern benefits applications that require low latency and high dat…" at bounding box center [330, 175] width 494 height 115
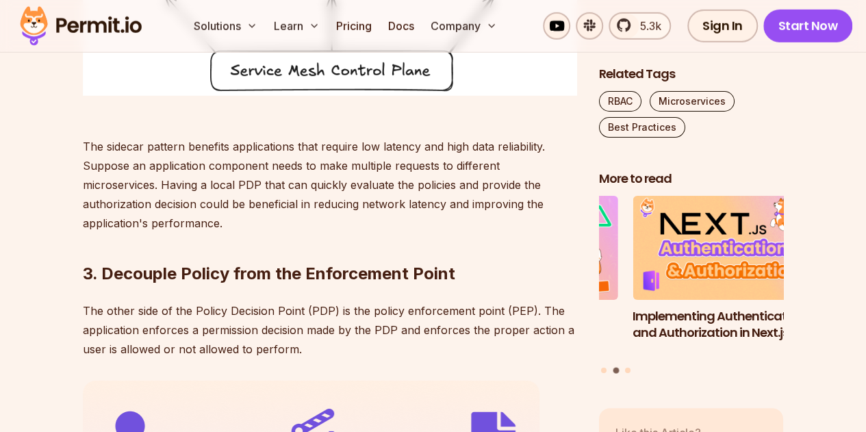
click at [443, 228] on p "The sidecar pattern benefits applications that require low latency and high dat…" at bounding box center [330, 175] width 494 height 115
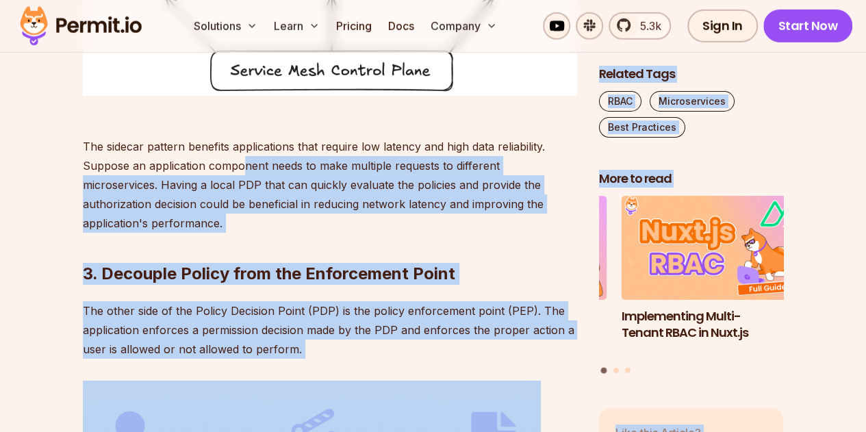
drag, startPoint x: 239, startPoint y: 198, endPoint x: 589, endPoint y: 227, distance: 351.5
click at [445, 285] on h2 "3. Decouple Policy from the Enforcement Point" at bounding box center [330, 246] width 494 height 77
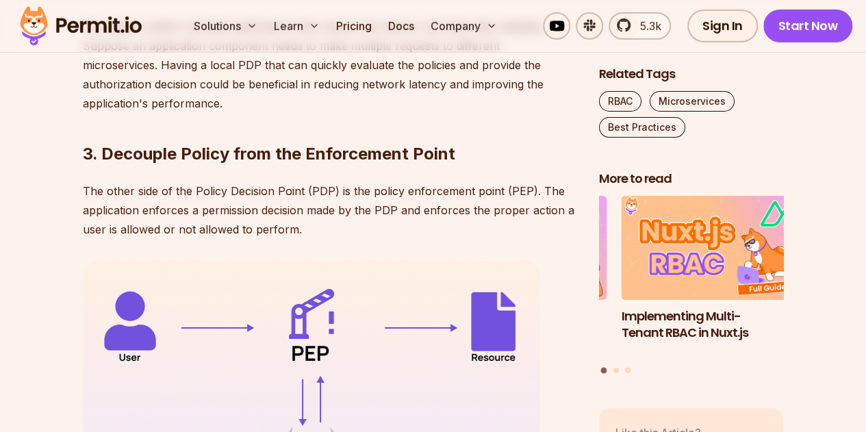
scroll to position [2190, 0]
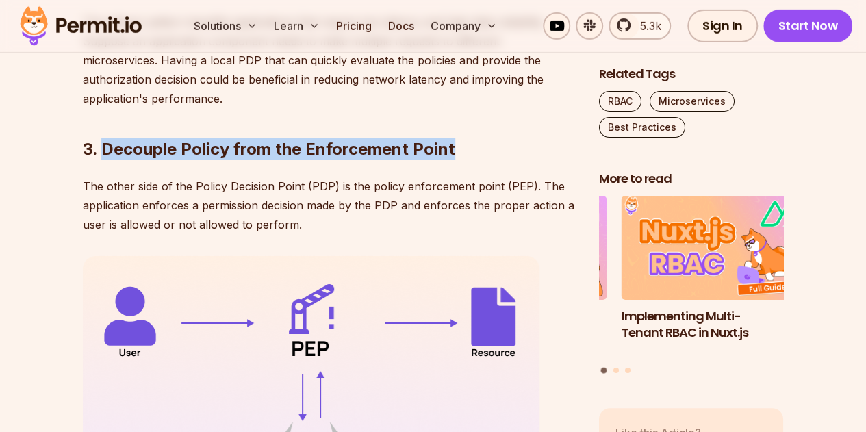
drag, startPoint x: 103, startPoint y: 172, endPoint x: 459, endPoint y: 163, distance: 355.3
click at [459, 160] on h2 "3. Decouple Policy from the Enforcement Point" at bounding box center [330, 121] width 494 height 77
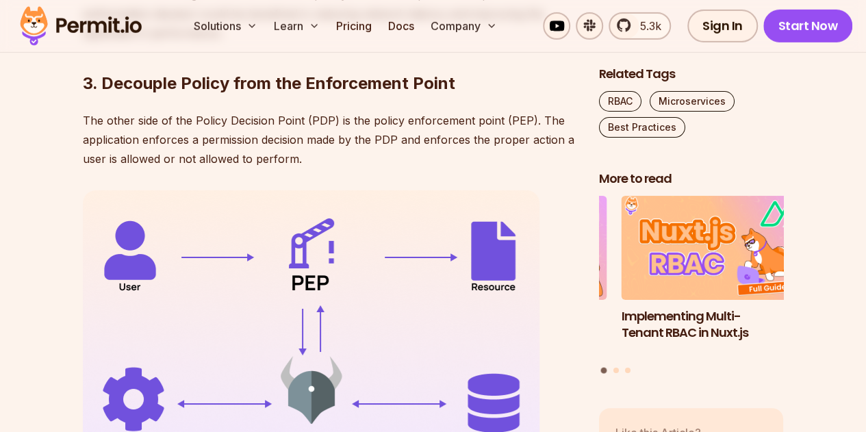
scroll to position [2256, 0]
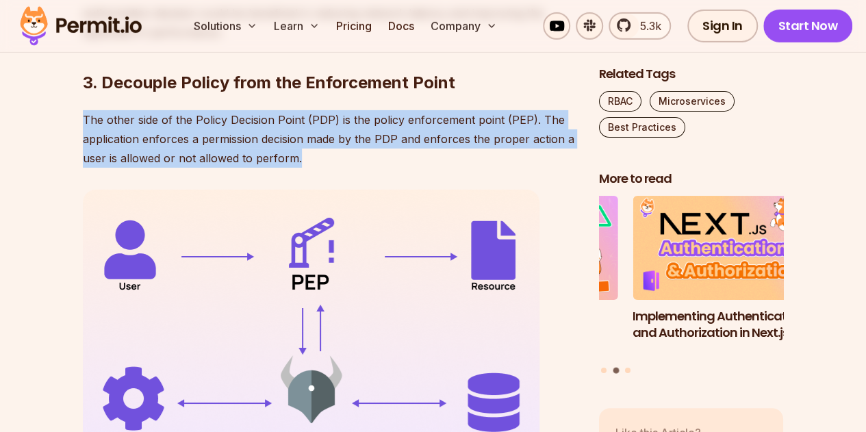
drag, startPoint x: 79, startPoint y: 133, endPoint x: 337, endPoint y: 166, distance: 260.0
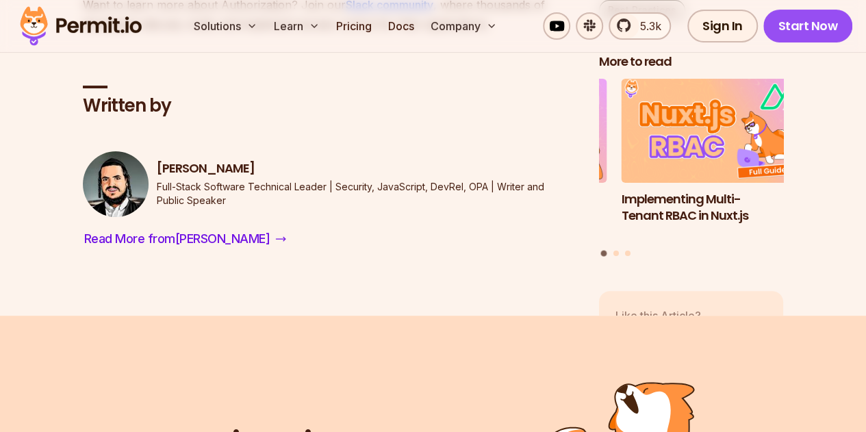
scroll to position [5268, 0]
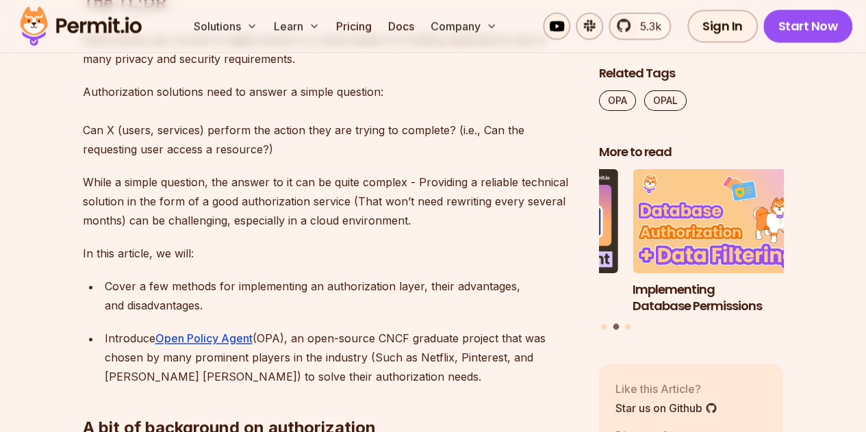
scroll to position [1155, 0]
